Goal: Transaction & Acquisition: Purchase product/service

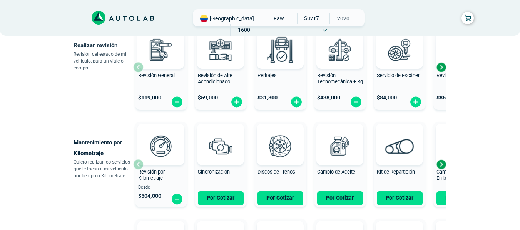
scroll to position [308, 0]
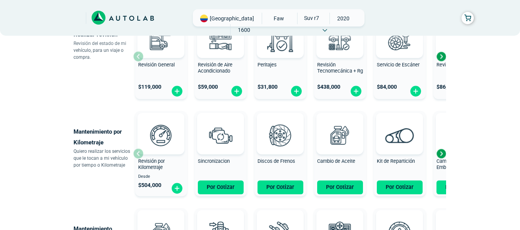
click at [439, 154] on div "Next slide" at bounding box center [441, 154] width 12 height 12
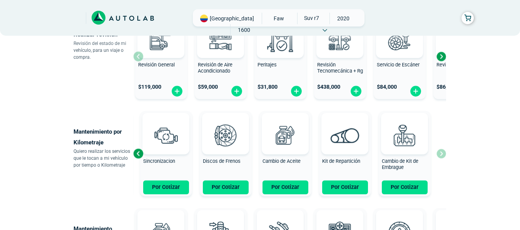
click at [439, 154] on div "Revisión por Kilometraje Desde $ 504,000 Sincronizacion Por Cotizar Discos de F…" at bounding box center [289, 154] width 313 height 92
click at [440, 154] on div "Revisión por Kilometraje Desde $ 504,000 Sincronizacion Por Cotizar Discos de F…" at bounding box center [289, 154] width 313 height 92
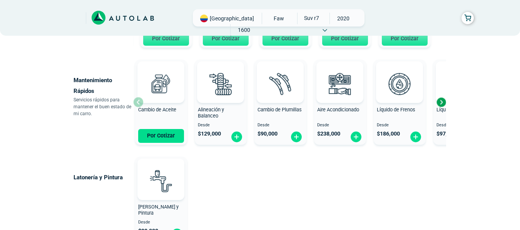
scroll to position [461, 0]
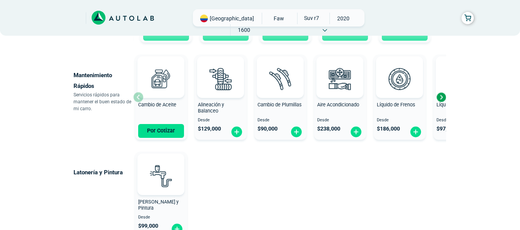
click at [441, 95] on div "Next slide" at bounding box center [441, 98] width 12 height 12
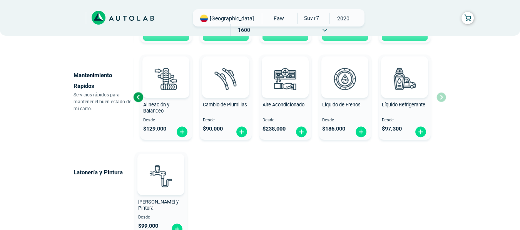
click at [441, 95] on div "Cambio de Aceite Por Cotizar Alineación y Balanceo Desde $ 129,000 Cambio de Pl…" at bounding box center [289, 98] width 313 height 92
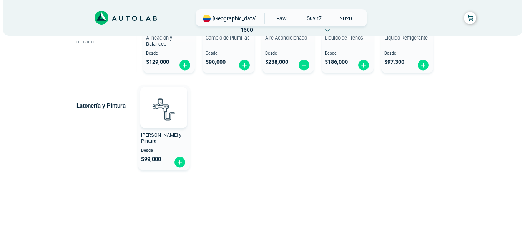
scroll to position [539, 0]
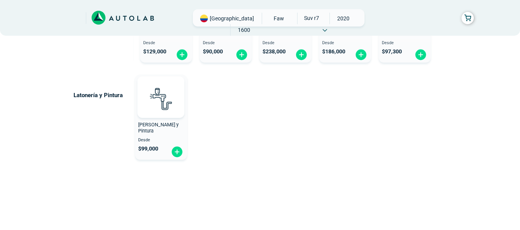
click at [265, 22] on span "FAW" at bounding box center [278, 19] width 27 height 12
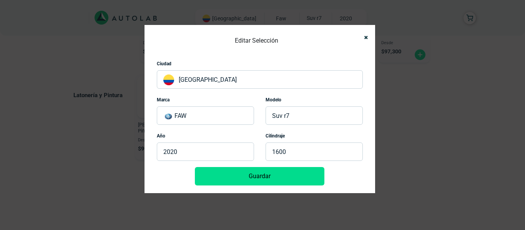
click at [219, 111] on p "FAW" at bounding box center [205, 116] width 97 height 18
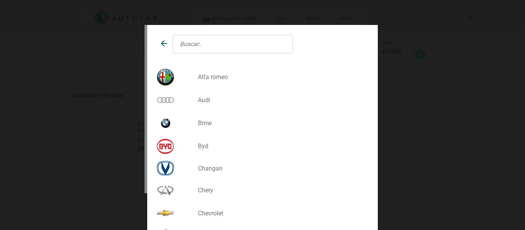
click at [198, 213] on p "CHEVROLET" at bounding box center [280, 213] width 165 height 7
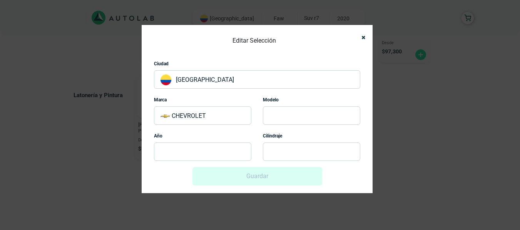
click at [281, 111] on p at bounding box center [311, 116] width 97 height 18
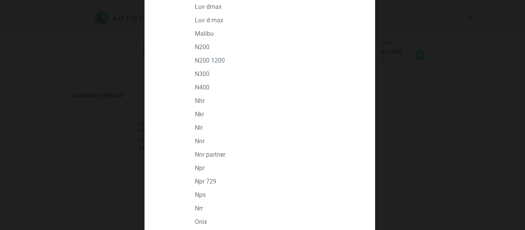
scroll to position [885, 0]
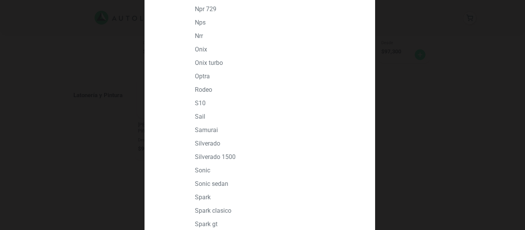
click at [202, 117] on p "SAIL" at bounding box center [277, 116] width 165 height 7
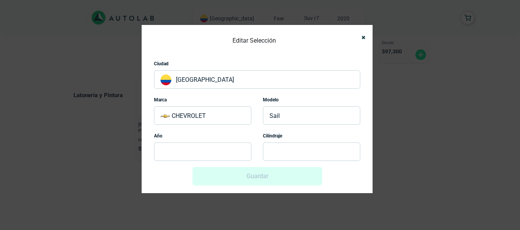
click at [208, 153] on p at bounding box center [202, 152] width 97 height 18
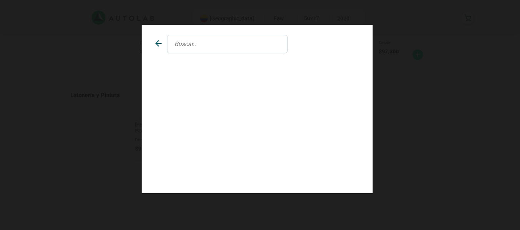
scroll to position [0, 0]
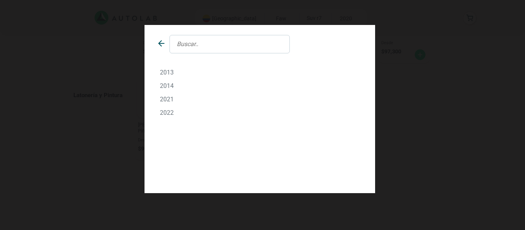
click at [170, 87] on p "2014" at bounding box center [260, 85] width 200 height 7
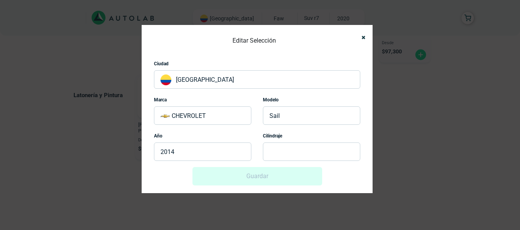
click at [282, 159] on p at bounding box center [311, 152] width 97 height 18
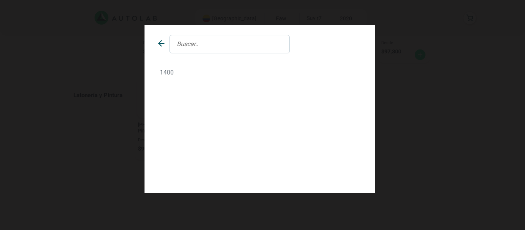
click at [177, 75] on p "1400" at bounding box center [260, 72] width 200 height 7
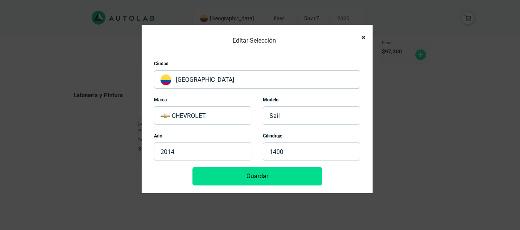
click at [247, 173] on button "Guardar" at bounding box center [257, 176] width 130 height 18
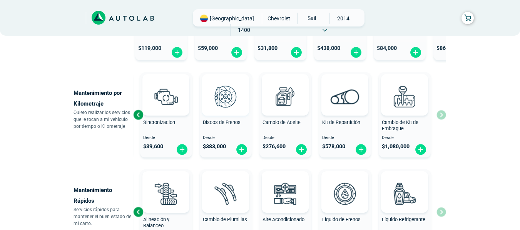
scroll to position [308, 0]
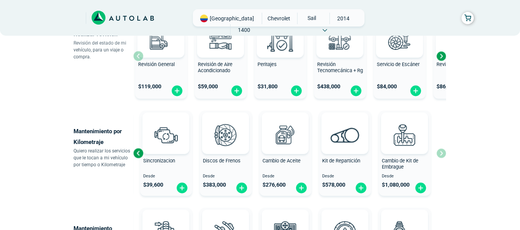
scroll to position [539, 0]
